Goal: Task Accomplishment & Management: Manage account settings

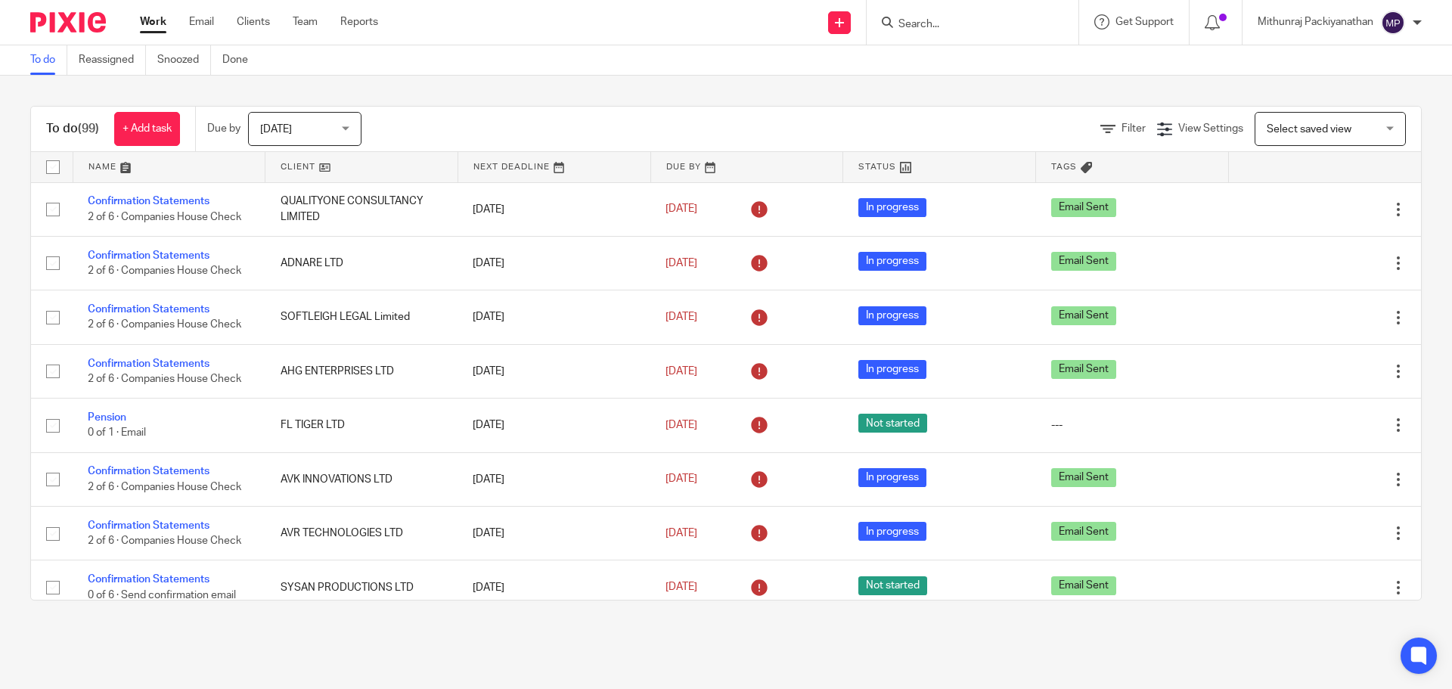
click at [957, 20] on input "Search" at bounding box center [965, 25] width 136 height 14
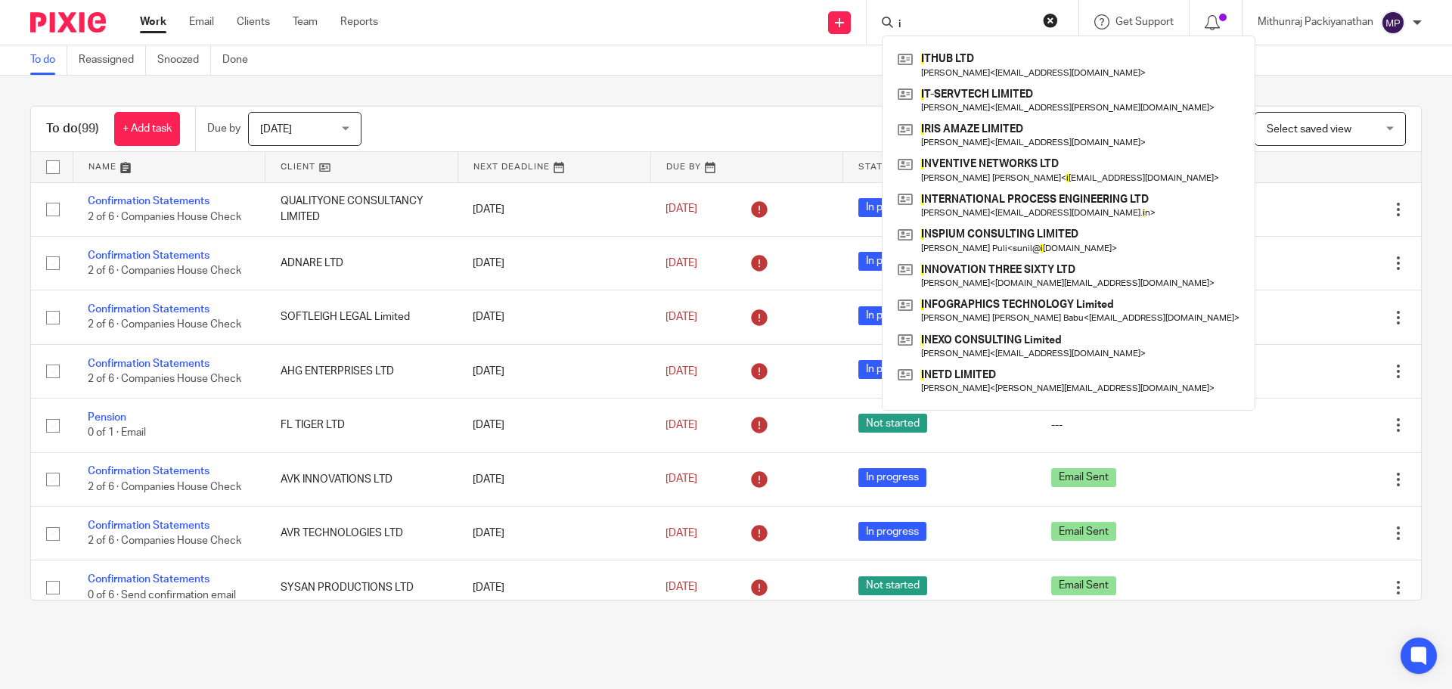
type input "i"
click at [817, 94] on div "To do (99) + Add task Due by [DATE] [DATE] [DATE] [DATE] This week Next week Th…" at bounding box center [726, 353] width 1452 height 555
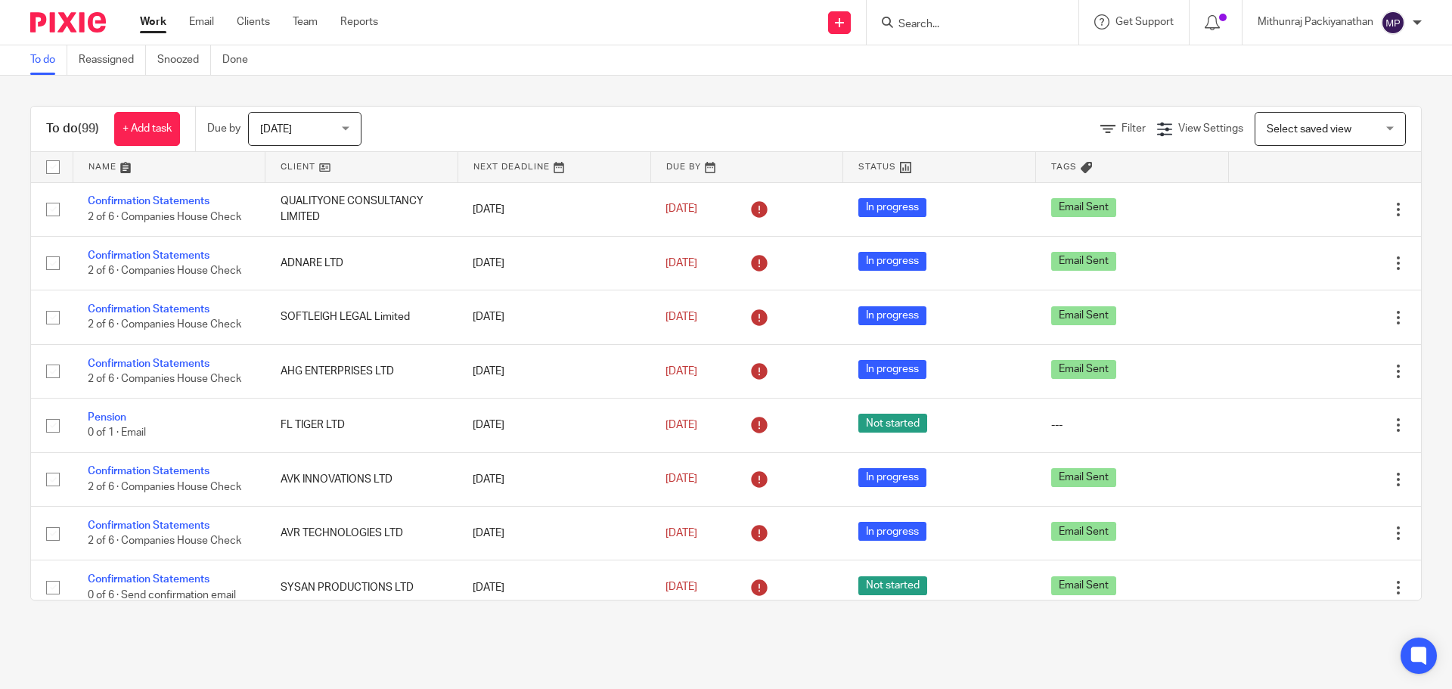
click at [1393, 19] on img at bounding box center [1393, 23] width 24 height 24
click at [1353, 100] on span "Logout" at bounding box center [1352, 105] width 34 height 11
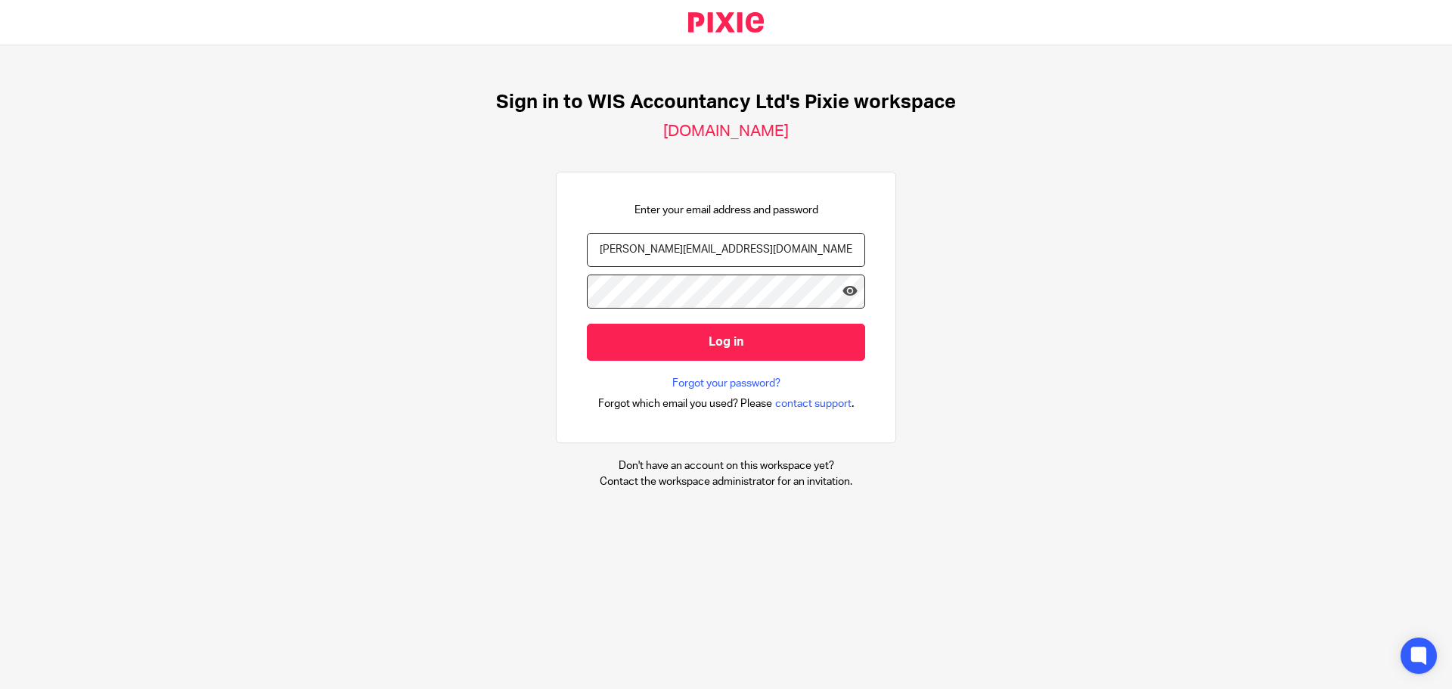
click at [738, 253] on input "[PERSON_NAME][EMAIL_ADDRESS][DOMAIN_NAME]" at bounding box center [726, 250] width 278 height 34
type input "[PERSON_NAME][EMAIL_ADDRESS][DOMAIN_NAME]"
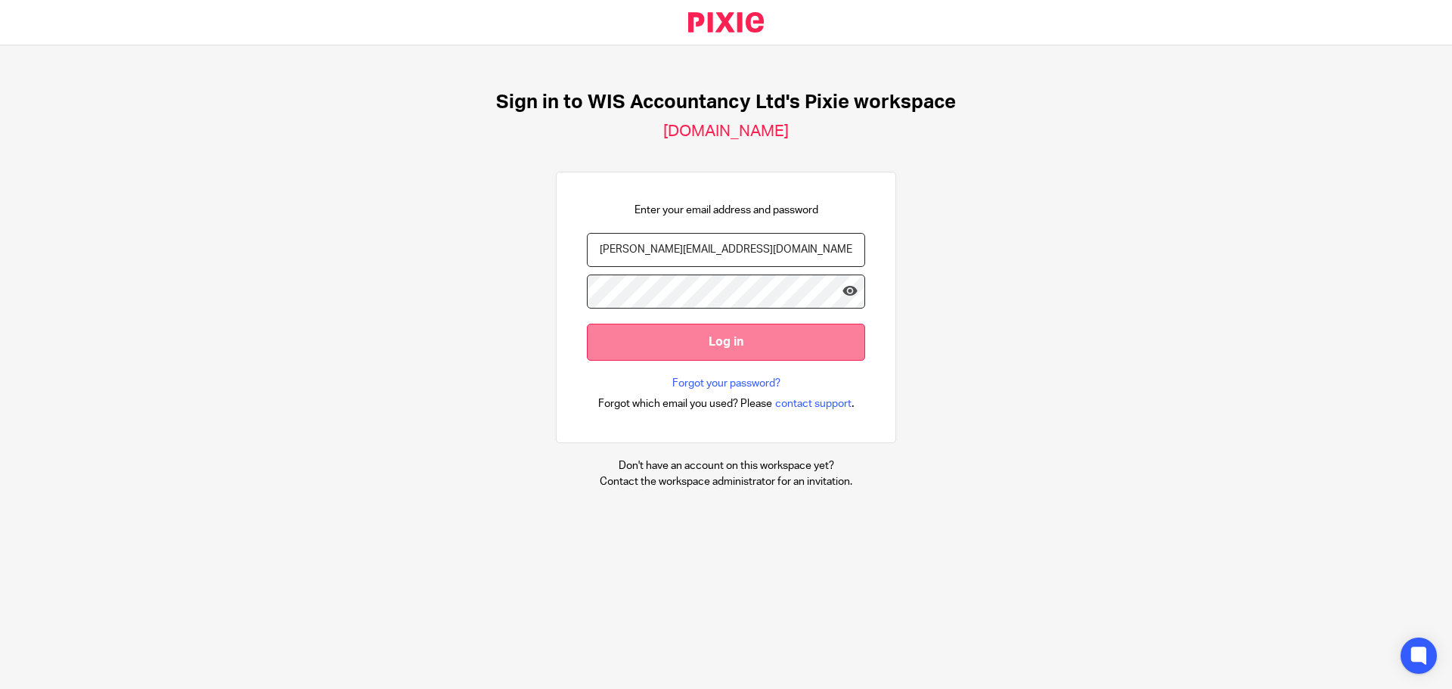
click at [696, 341] on input "Log in" at bounding box center [726, 342] width 278 height 37
